Goal: Information Seeking & Learning: Learn about a topic

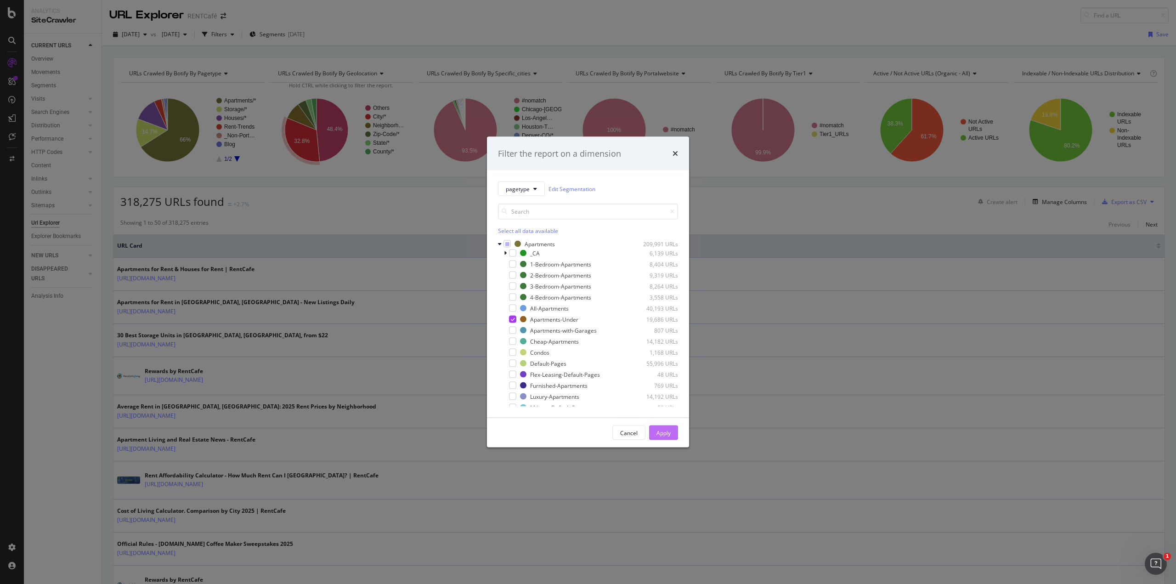
click at [657, 431] on div "Apply" at bounding box center [663, 432] width 14 height 8
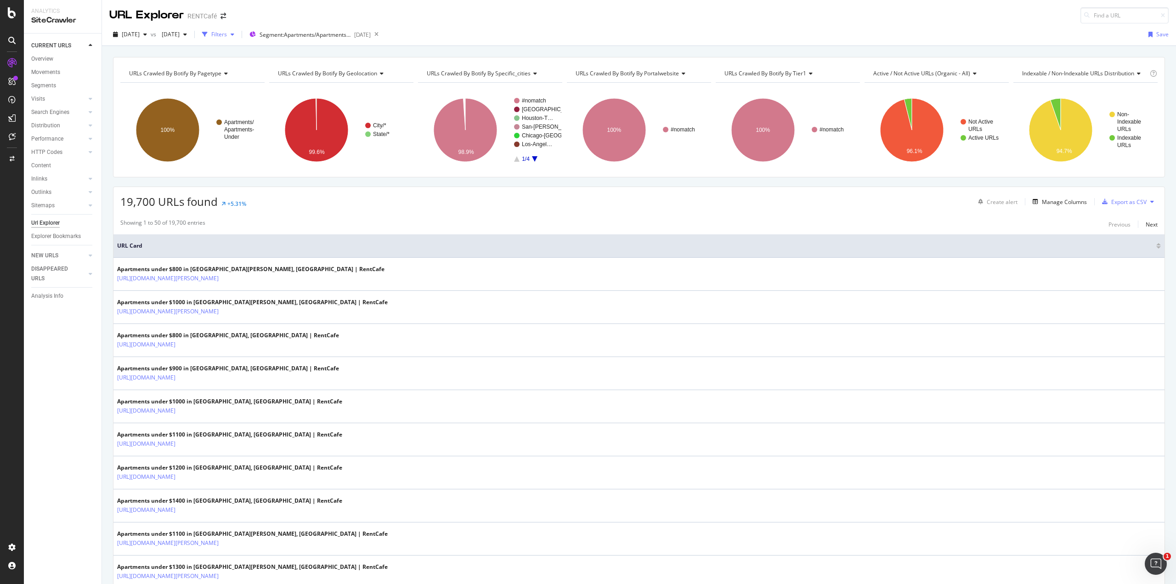
click at [227, 34] on div "Filters" at bounding box center [219, 34] width 16 height 8
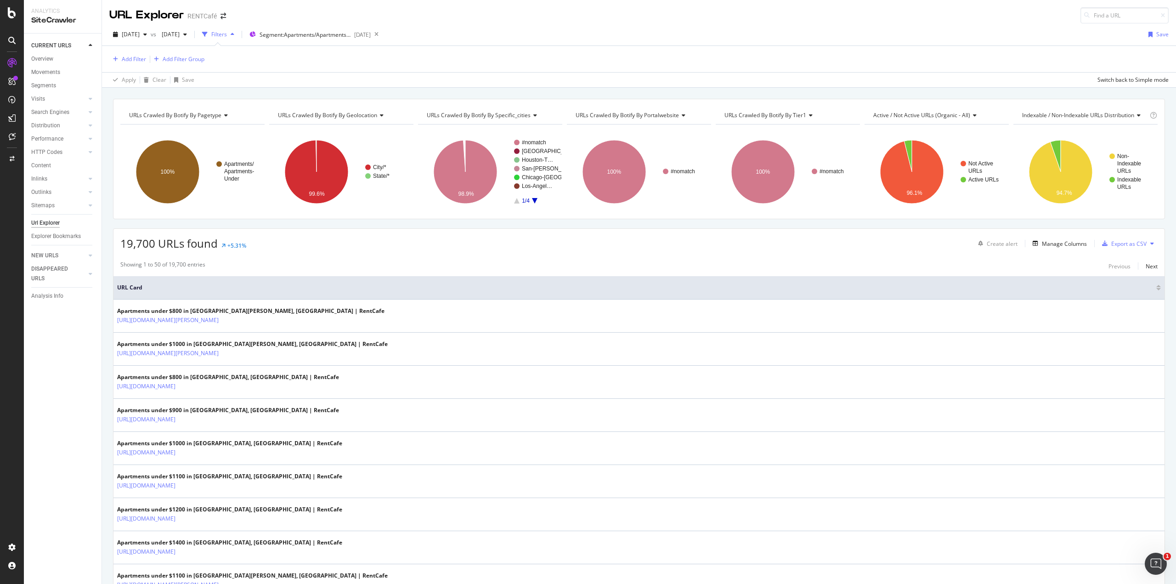
click at [132, 65] on div "Add Filter Add Filter Group" at bounding box center [638, 59] width 1059 height 26
click at [132, 60] on div "Add Filter" at bounding box center [134, 59] width 24 height 8
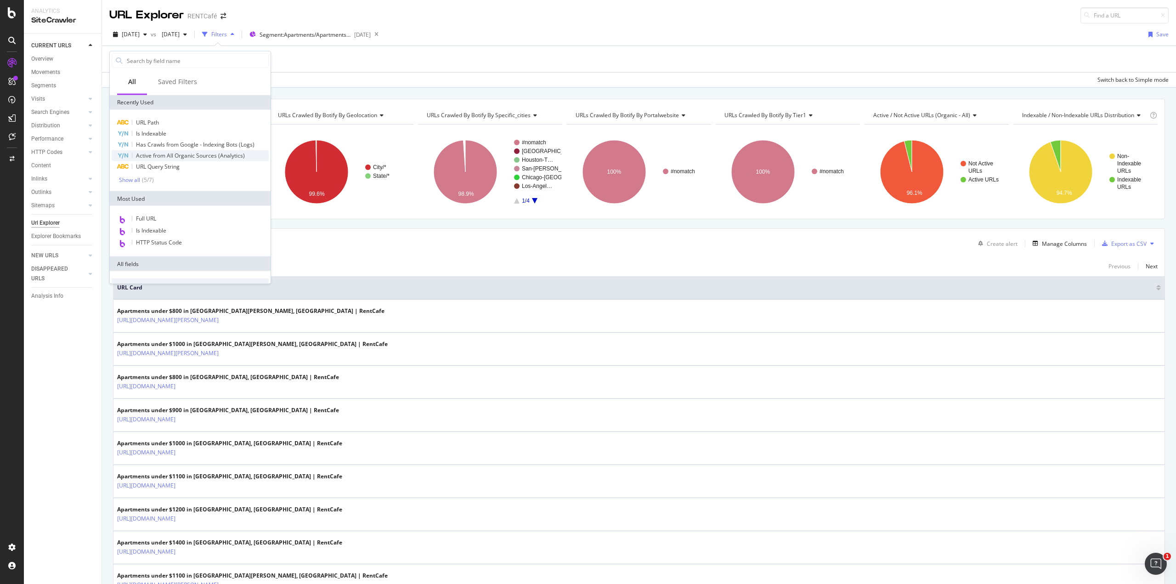
click at [176, 154] on span "Active from All Organic Sources (Analytics)" at bounding box center [190, 156] width 109 height 8
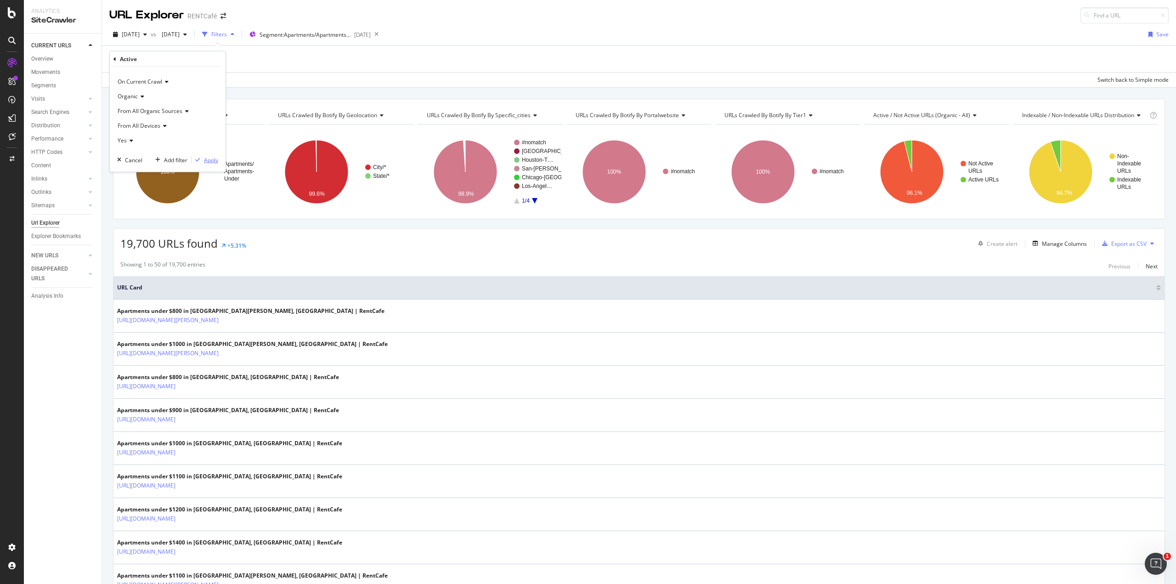
click at [215, 160] on div "Apply" at bounding box center [211, 160] width 14 height 8
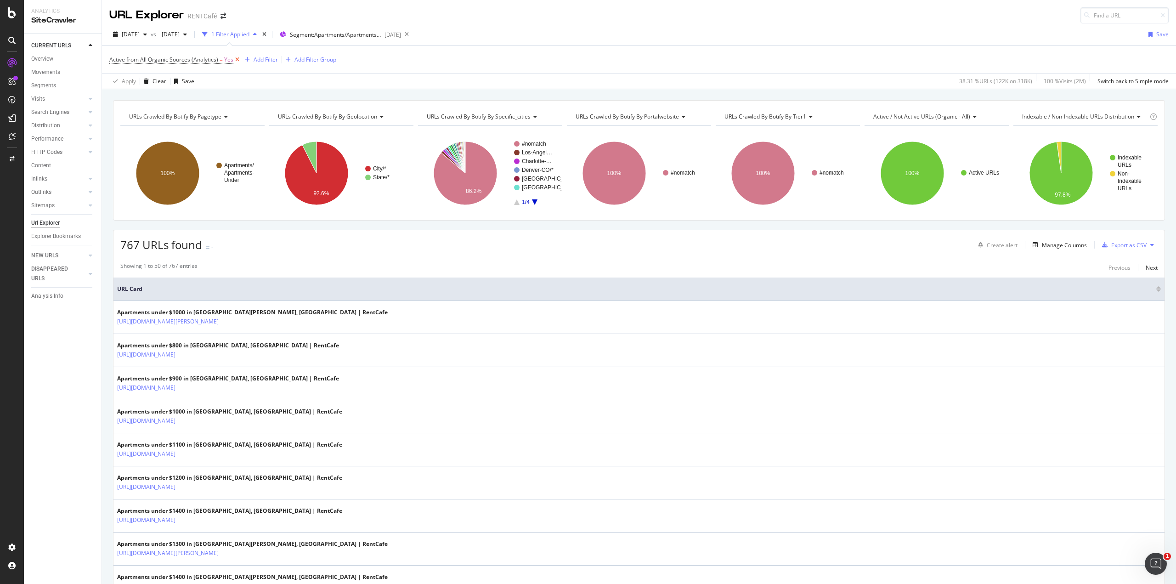
click at [234, 58] on icon at bounding box center [237, 59] width 8 height 9
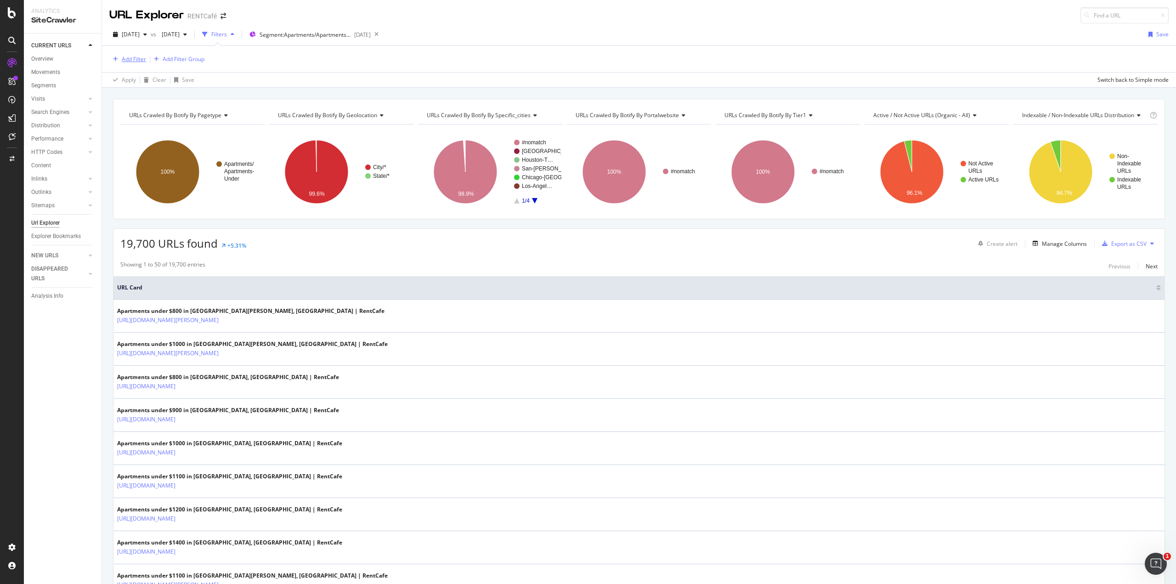
click at [135, 59] on div "Add Filter" at bounding box center [134, 59] width 24 height 8
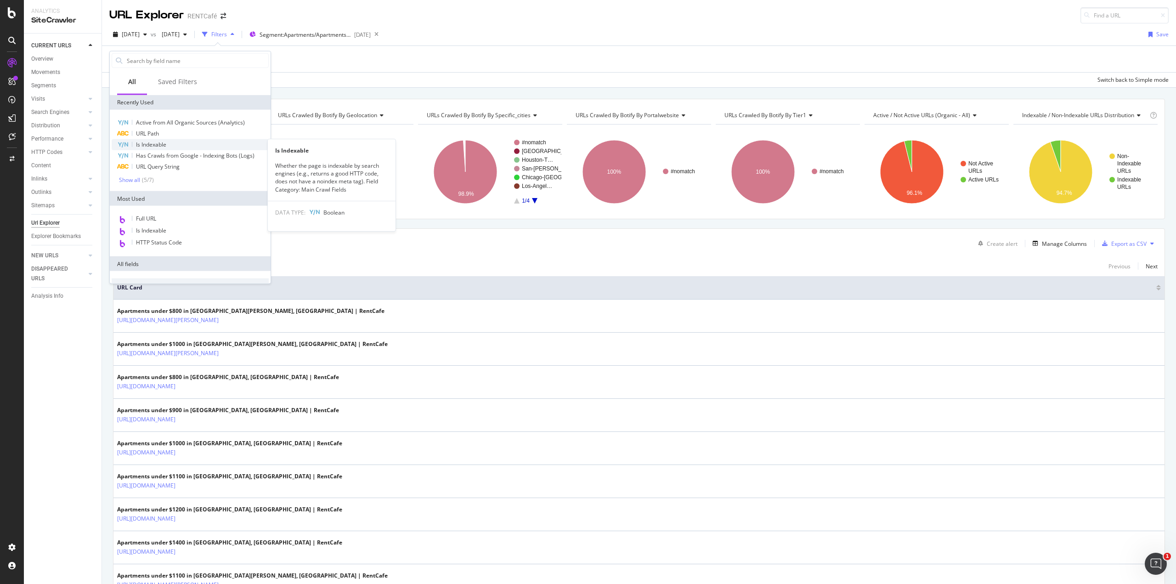
click at [156, 145] on span "Is Indexable" at bounding box center [151, 145] width 30 height 8
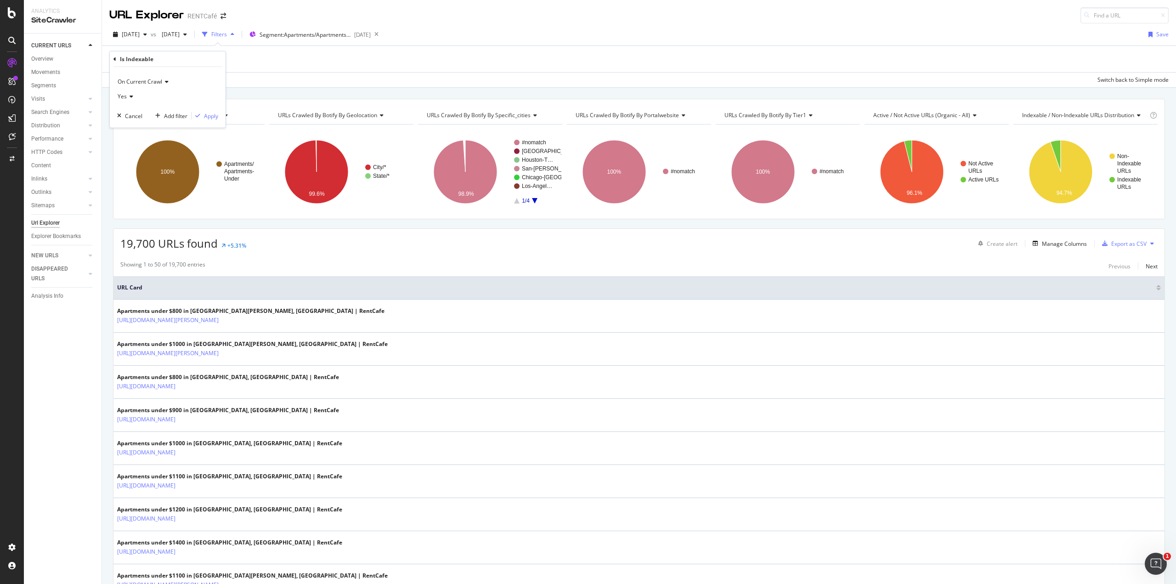
click at [219, 113] on div "On Current Crawl Yes Cancel Add filter Apply" at bounding box center [168, 97] width 116 height 61
click at [211, 121] on div "On Current Crawl Yes Cancel Add filter Apply" at bounding box center [168, 97] width 116 height 61
click at [211, 118] on div "Apply" at bounding box center [211, 116] width 14 height 8
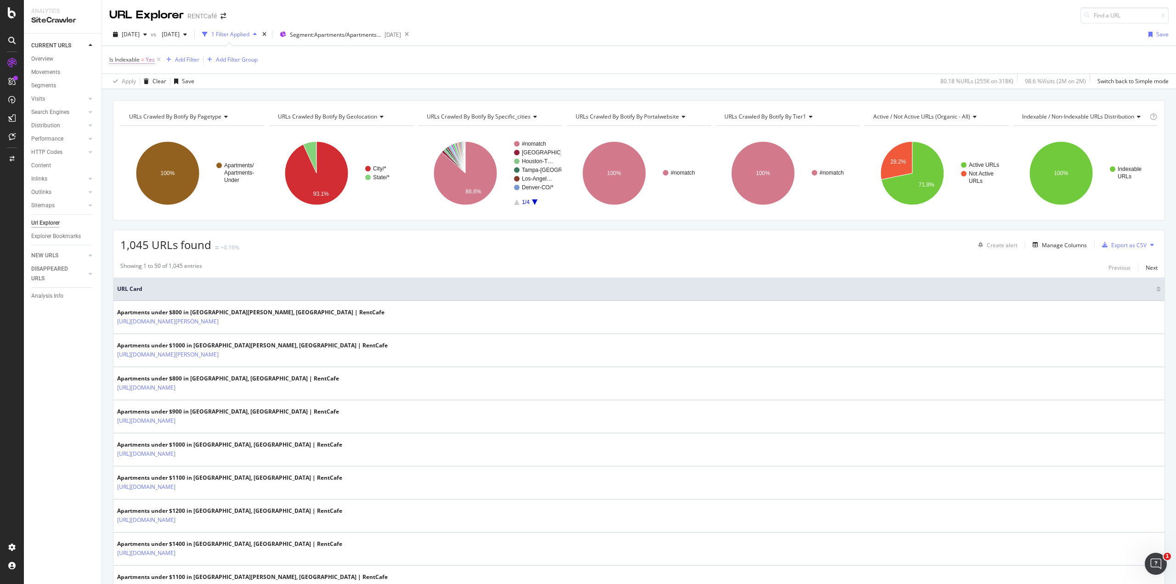
click at [140, 62] on span "Is Indexable" at bounding box center [124, 60] width 30 height 8
click at [112, 57] on div "Is Indexable On Current Crawl Yes Cancel Add filter Apply" at bounding box center [168, 89] width 116 height 76
click at [115, 54] on div "Is Indexable" at bounding box center [167, 59] width 108 height 16
click at [114, 57] on icon at bounding box center [114, 58] width 3 height 6
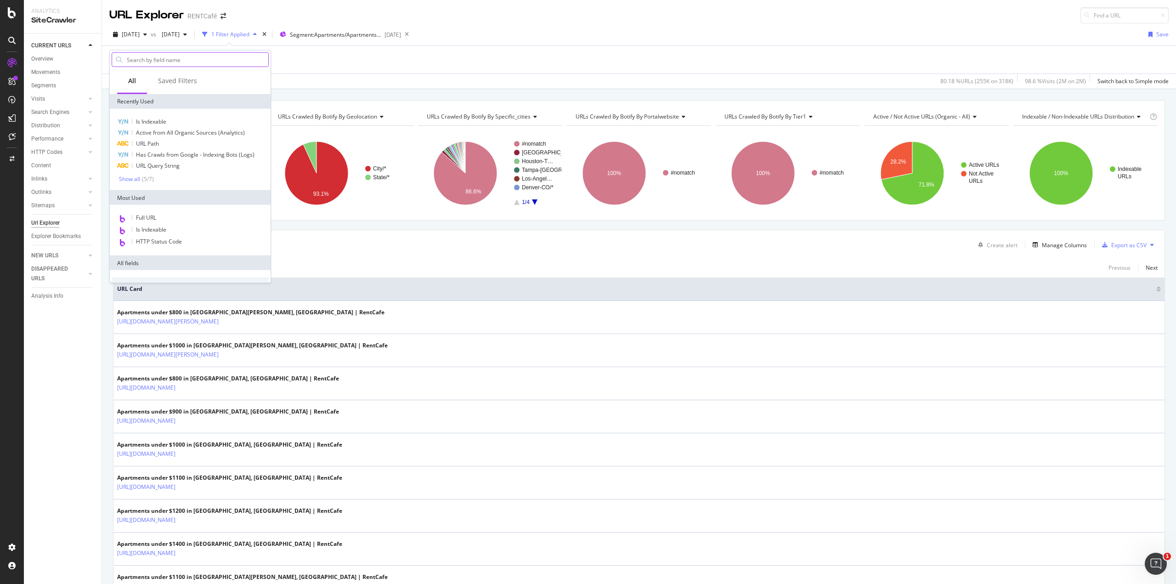
click at [146, 60] on input "text" at bounding box center [197, 60] width 142 height 14
type input "craw"
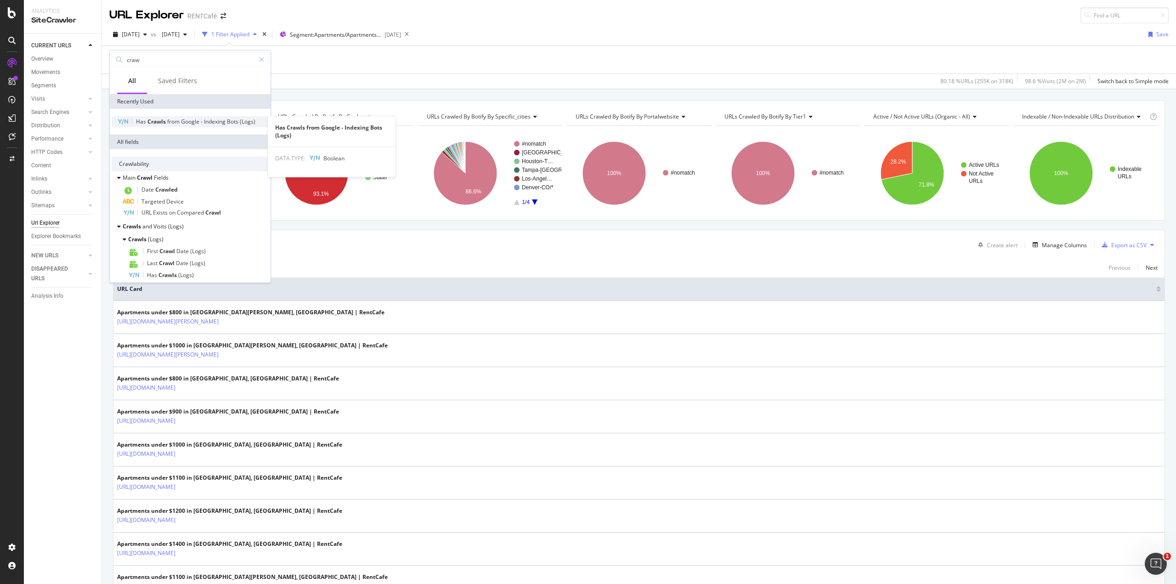
click at [171, 122] on span "from" at bounding box center [174, 122] width 14 height 8
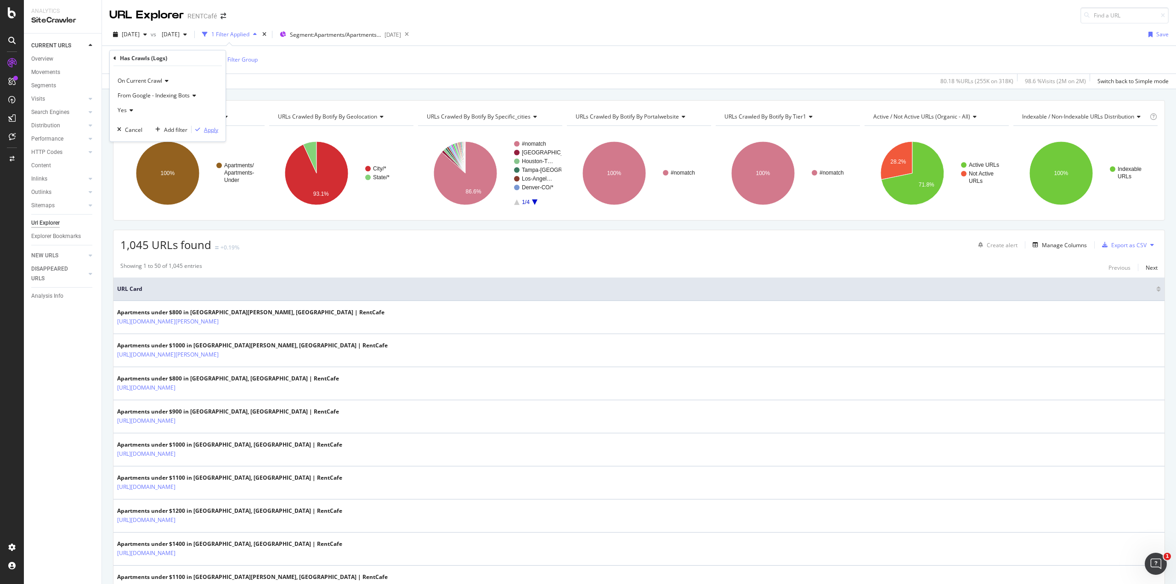
click at [208, 128] on div "Apply" at bounding box center [211, 129] width 14 height 8
